Goal: Check status: Check status

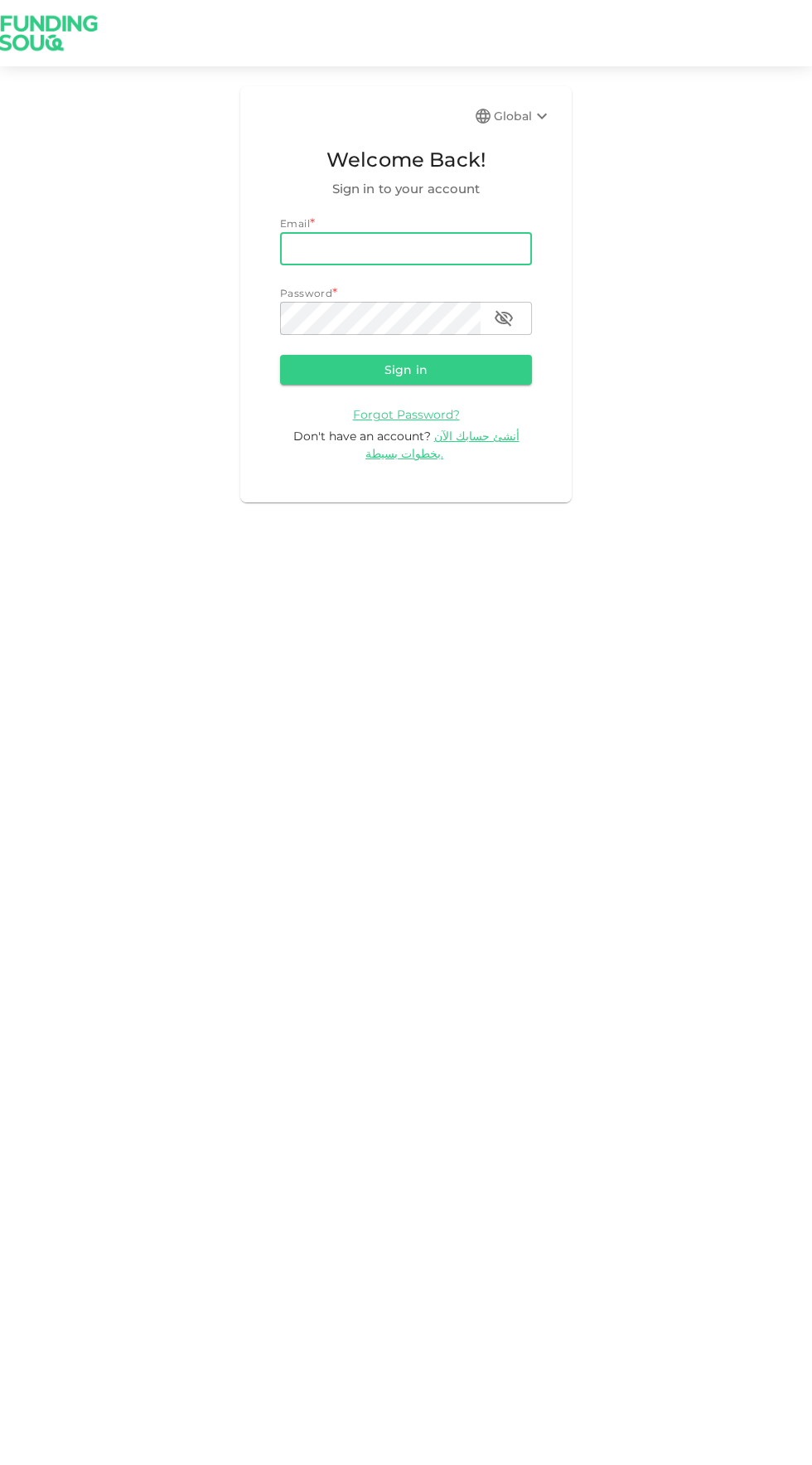
click at [469, 248] on input "email" at bounding box center [406, 248] width 253 height 33
type input "[EMAIL_ADDRESS][DOMAIN_NAME]"
click at [280, 355] on button "Sign in" at bounding box center [406, 369] width 253 height 30
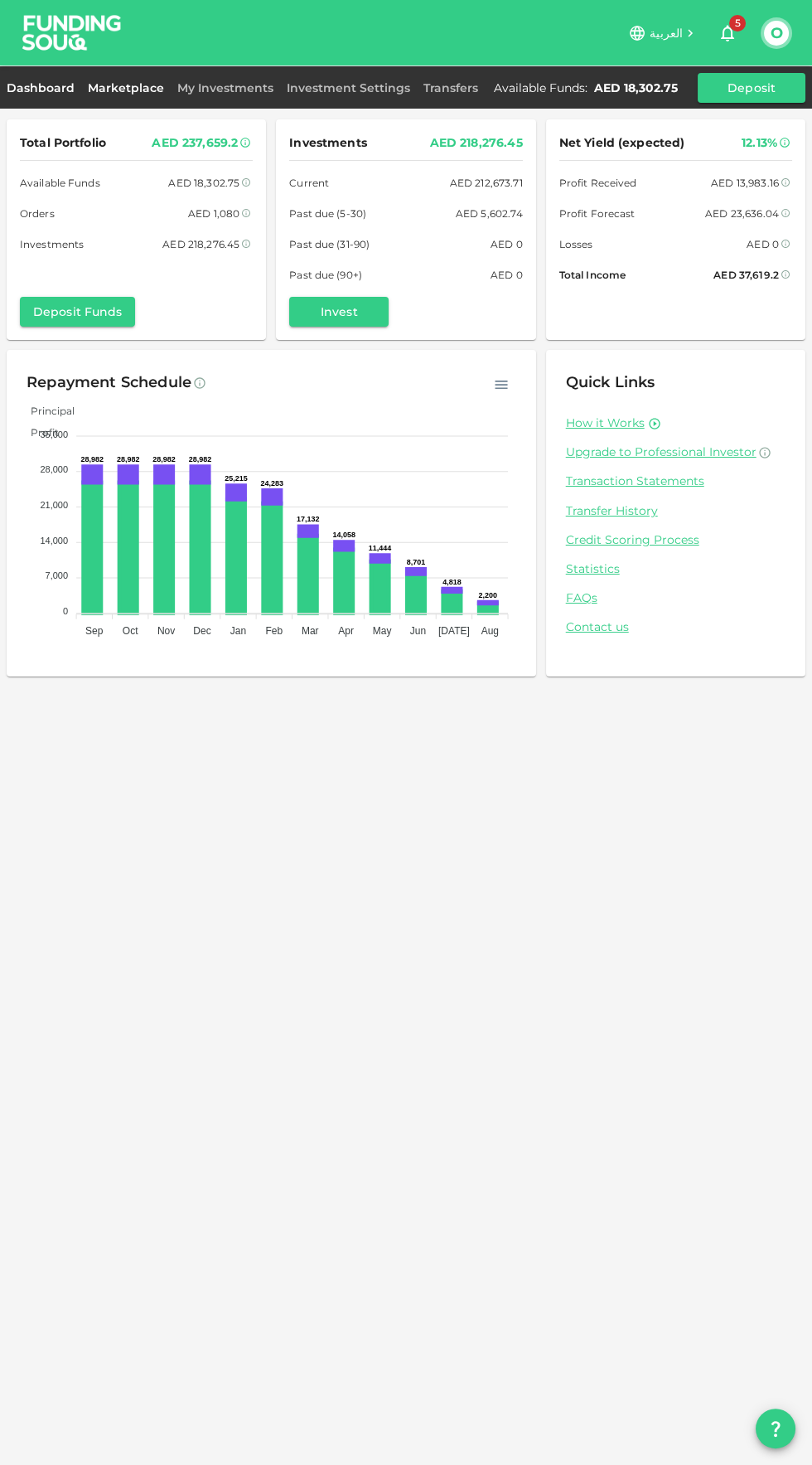
click at [132, 86] on link "Marketplace" at bounding box center [126, 87] width 89 height 15
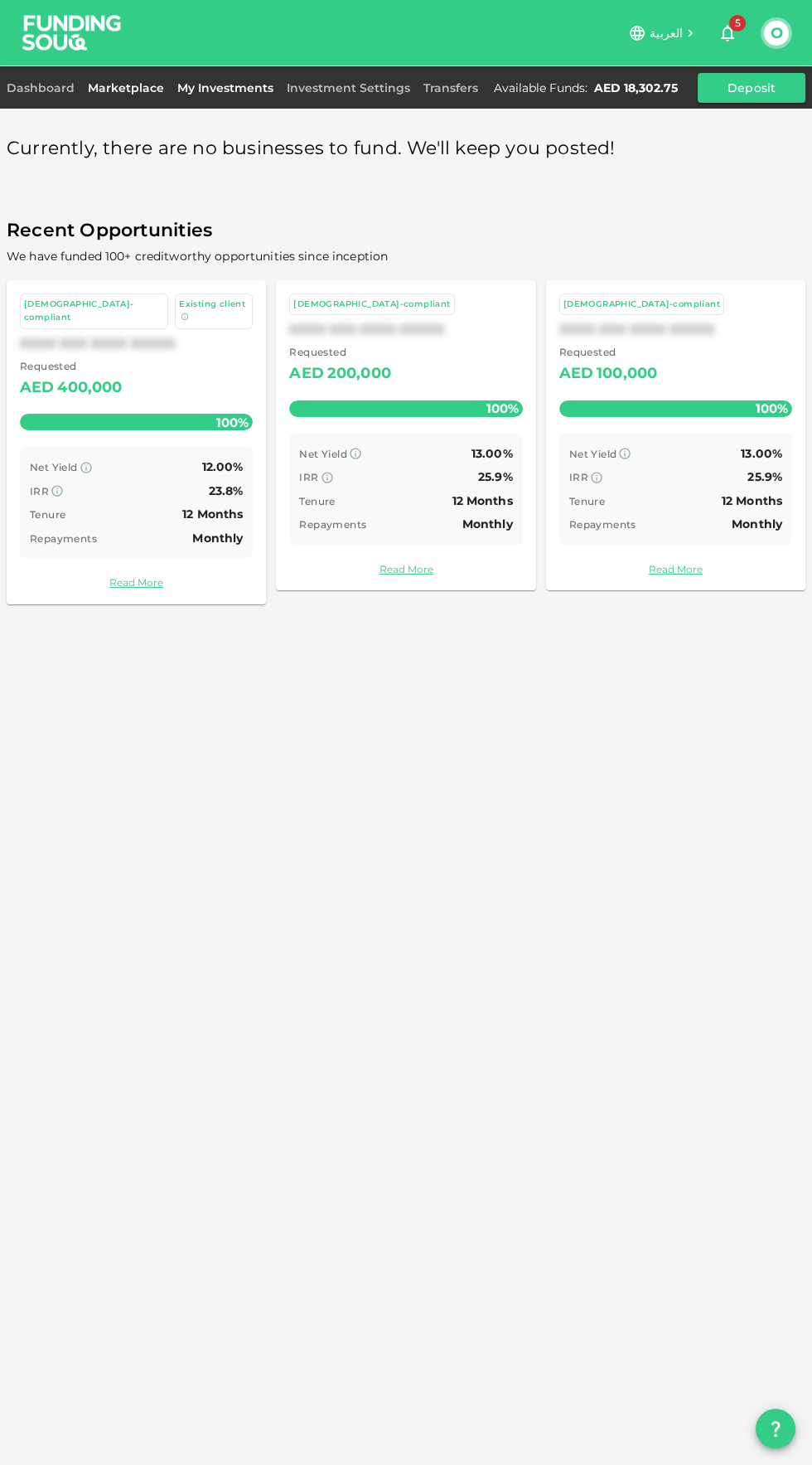
click at [243, 90] on link "My Investments" at bounding box center [225, 87] width 110 height 15
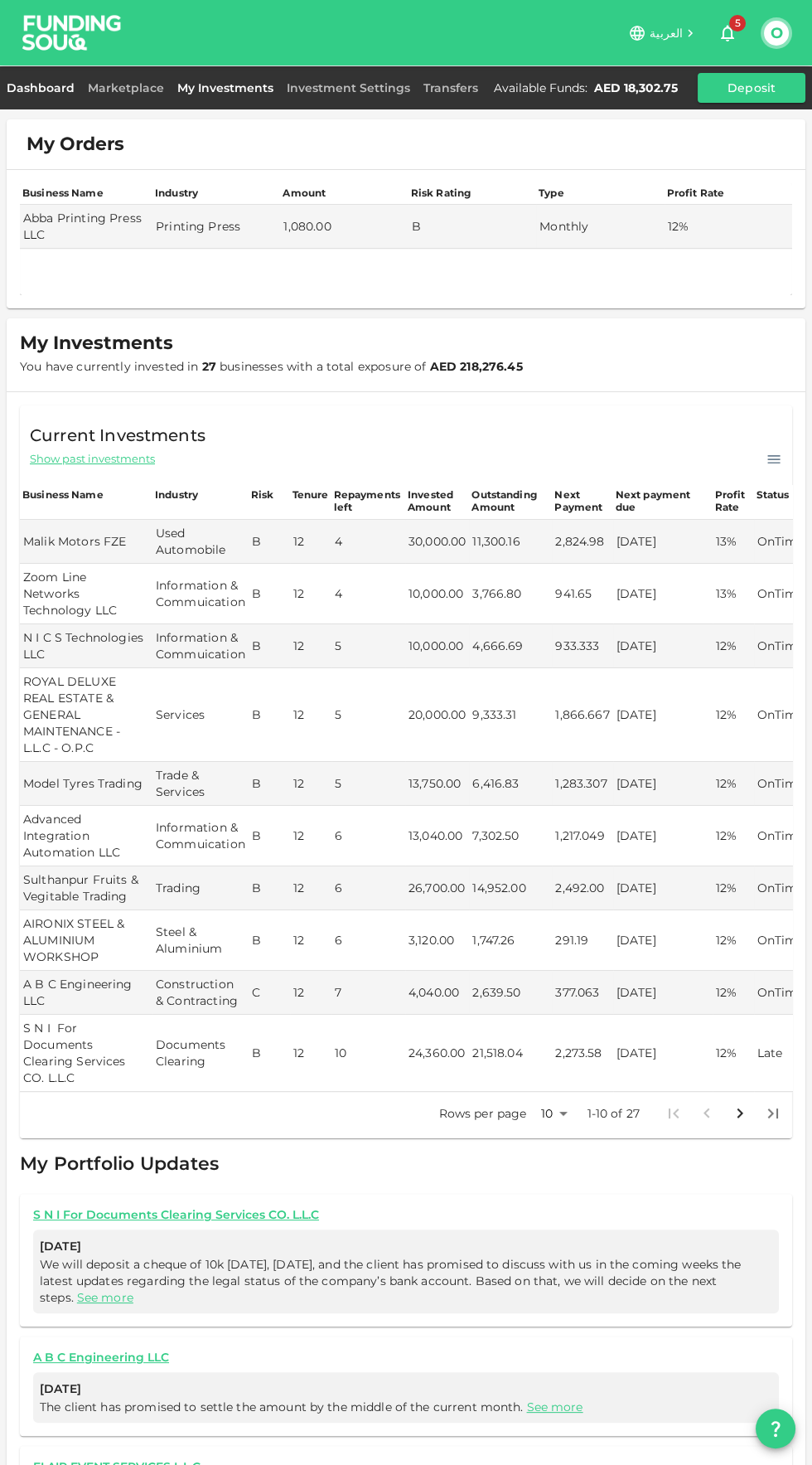
click at [51, 80] on link "Dashboard" at bounding box center [44, 87] width 74 height 15
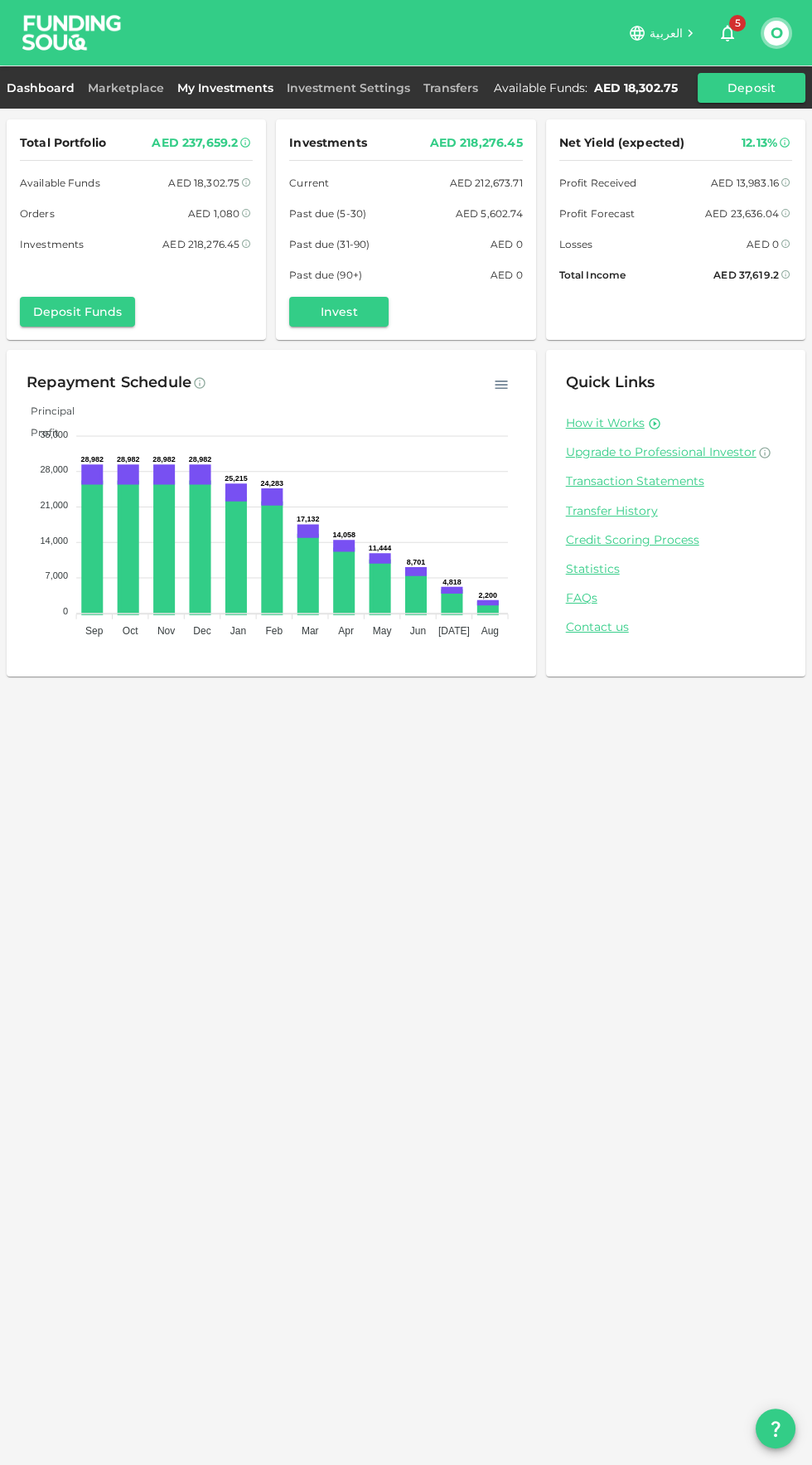
click at [220, 80] on link "My Investments" at bounding box center [225, 87] width 110 height 15
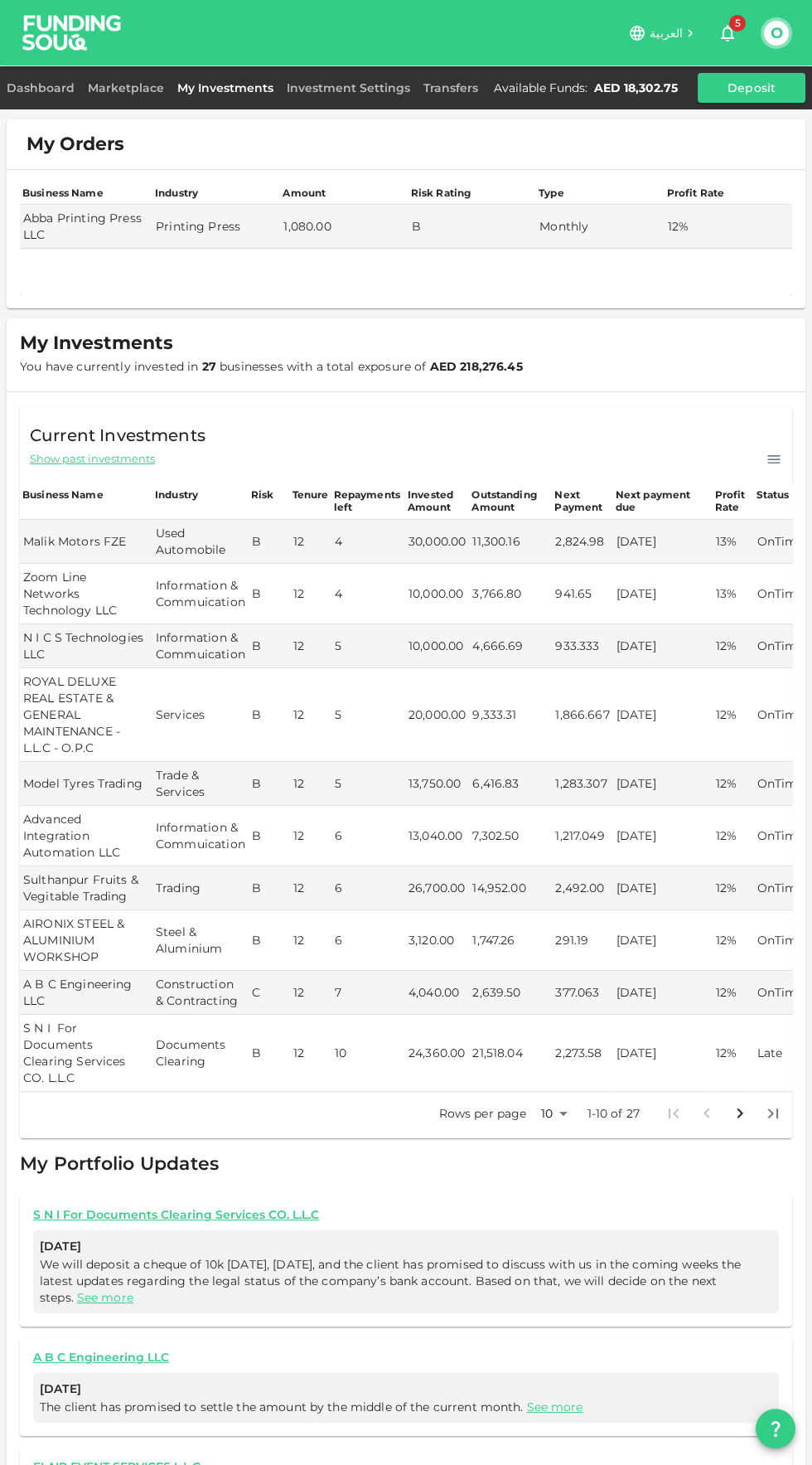
click at [741, 1103] on icon "Go to next page" at bounding box center [741, 1113] width 20 height 20
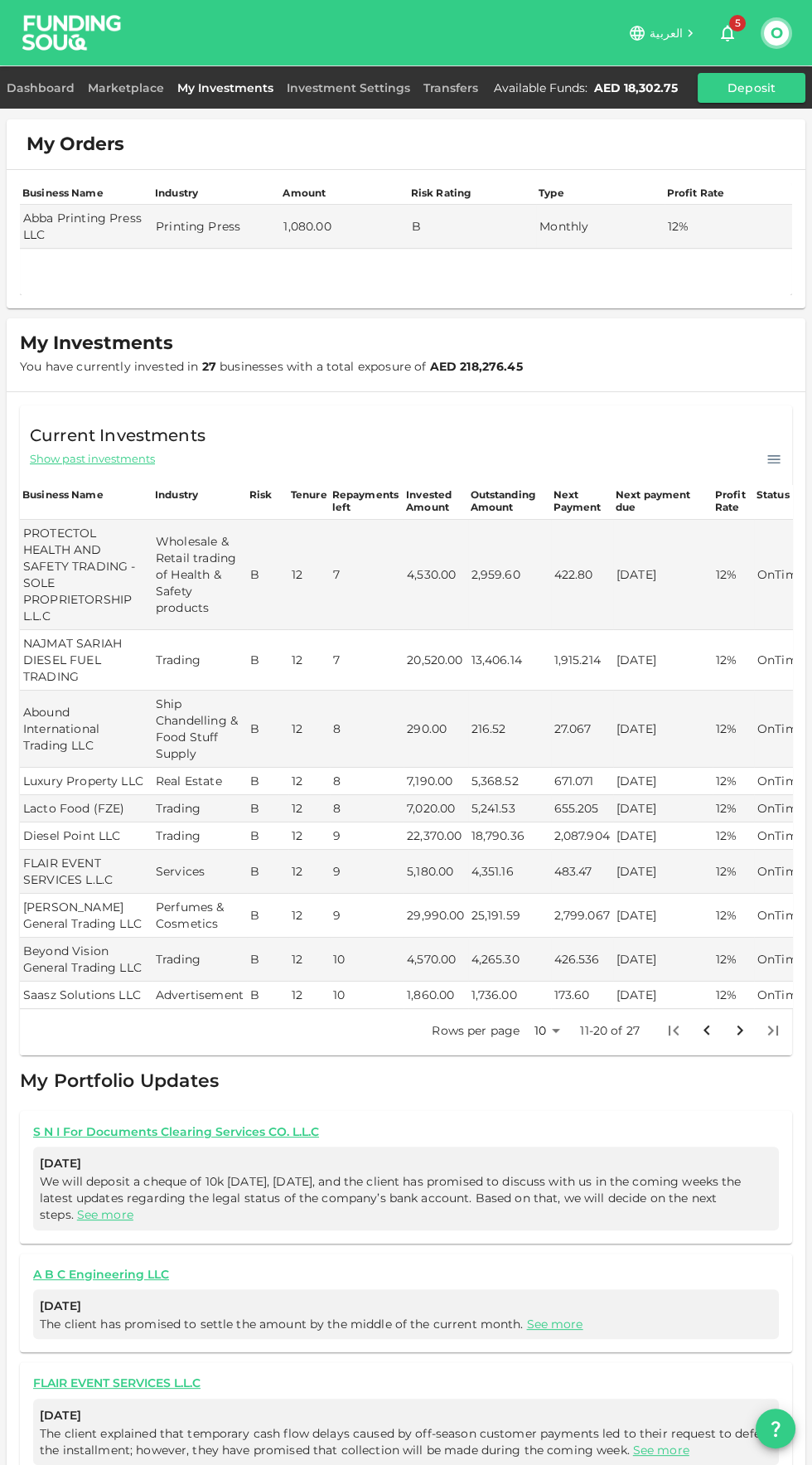
click at [741, 1026] on icon "Go to next page" at bounding box center [741, 1031] width 20 height 20
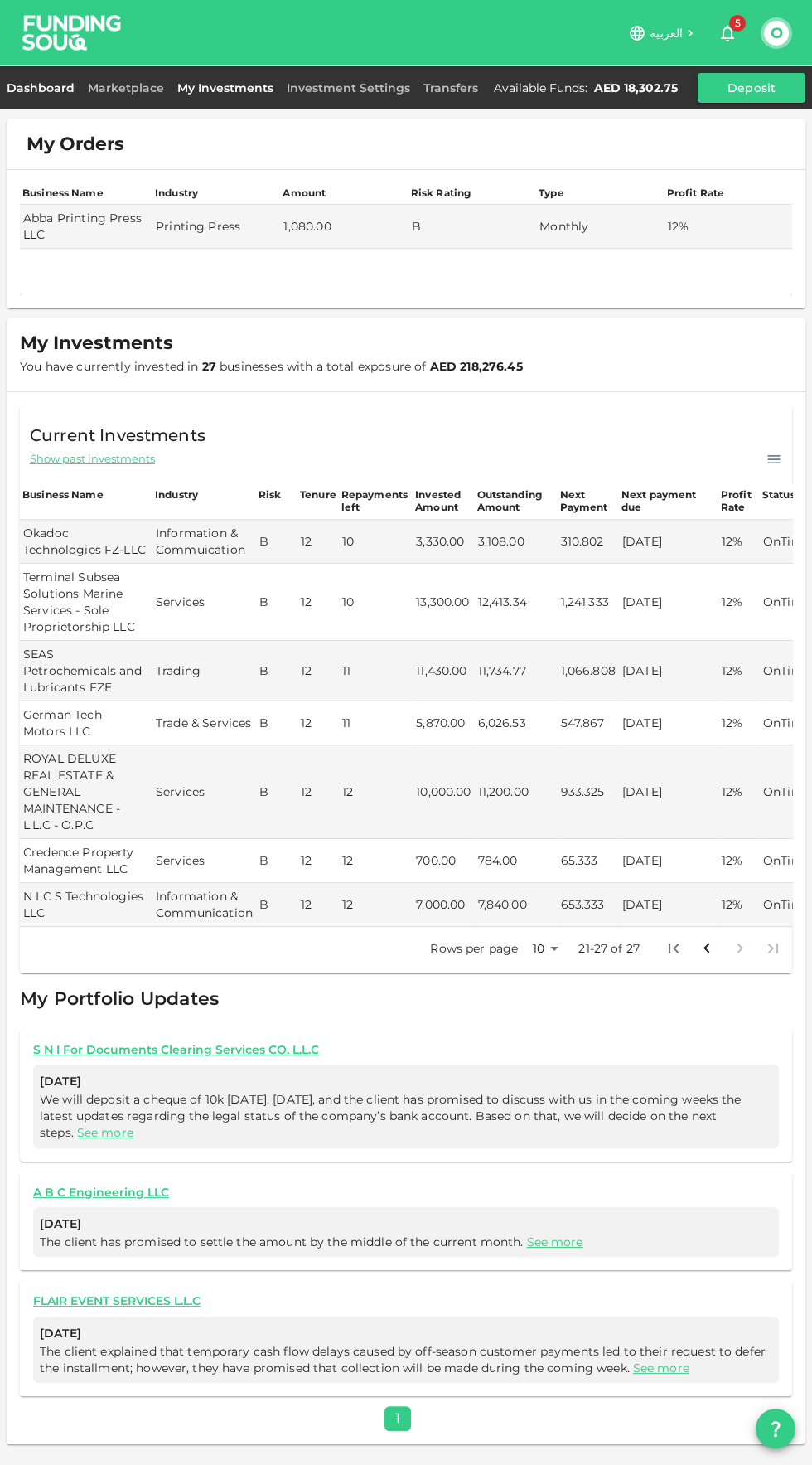
click at [61, 87] on link "Dashboard" at bounding box center [44, 87] width 74 height 15
